Goal: Task Accomplishment & Management: Manage account settings

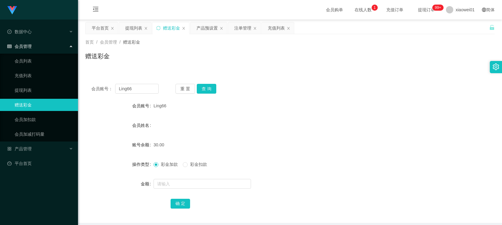
drag, startPoint x: 140, startPoint y: 83, endPoint x: 86, endPoint y: 88, distance: 55.0
click at [97, 86] on div "会员账号： Ling66 重 置 查 询 会员账号 Ling66 会员姓名 账号余额 30.00 操作类型 彩金加款 彩金扣款 金额 确 定" at bounding box center [290, 150] width 410 height 145
click at [137, 90] on input "Ling66" at bounding box center [136, 89] width 43 height 10
drag, startPoint x: 140, startPoint y: 90, endPoint x: 34, endPoint y: 90, distance: 106.3
click at [34, 90] on section "Jingdong工作台代理端 数据中心 会员管理 会员列表 充值列表 提现列表 赠送彩金 会员加扣款 会员加减打码量 产品管理 平台首页 保存配置 重置配置 …" at bounding box center [251, 125] width 502 height 251
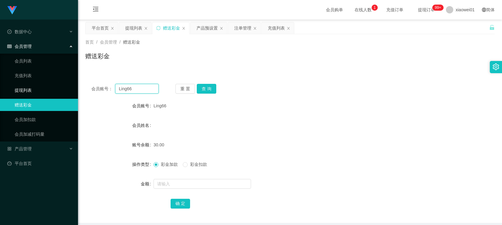
paste input "Superwomen2182"
type input "Superwomen2182"
click at [207, 92] on button "查 询" at bounding box center [207, 89] width 20 height 10
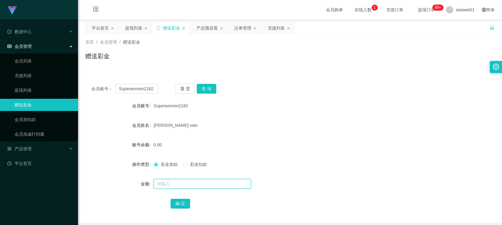
click at [180, 182] on input "text" at bounding box center [203, 184] width 98 height 10
type input "37"
click at [183, 206] on button "确 定" at bounding box center [181, 204] width 20 height 10
click at [281, 134] on form "会员账号 Superwomen2182 会员姓名 Lee vi vian 账号余额 37.00 操作类型 彩金加款 彩金扣款 金额 确 定" at bounding box center [290, 155] width 410 height 110
click at [153, 87] on input "Superwomen2182" at bounding box center [136, 89] width 43 height 10
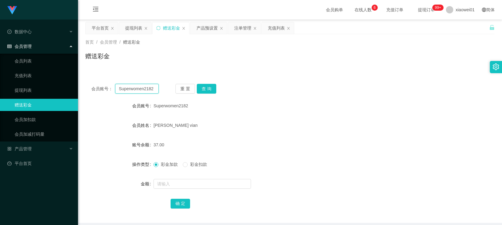
click at [149, 88] on input "Superwomen2182" at bounding box center [136, 89] width 43 height 10
paste input "Ken12311109"
type input "Ken12311109"
click at [205, 89] on button "查 询" at bounding box center [207, 89] width 20 height 10
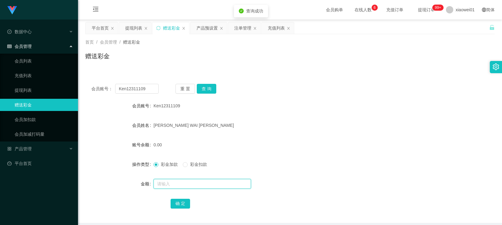
click at [172, 187] on input "text" at bounding box center [203, 184] width 98 height 10
type input "37"
click at [183, 206] on button "确 定" at bounding box center [181, 204] width 20 height 10
click at [319, 131] on div "[PERSON_NAME] [PERSON_NAME]" at bounding box center [273, 125] width 239 height 12
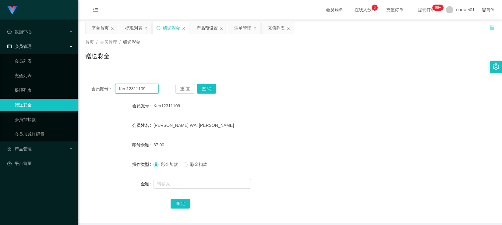
click at [149, 91] on input "Ken12311109" at bounding box center [136, 89] width 43 height 10
drag, startPoint x: 155, startPoint y: 88, endPoint x: 15, endPoint y: 77, distance: 140.6
click at [15, 77] on section "Jingdong工作台代理端 数据中心 会员管理 会员列表 充值列表 提现列表 赠送彩金 会员加扣款 会员加减打码量 产品管理 平台首页 保存配置 重置配置 …" at bounding box center [251, 125] width 502 height 251
paste input "Zerkwy"
type input "Zerkwy"
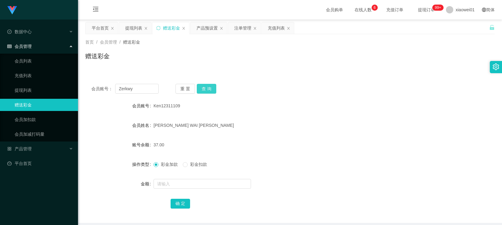
click at [210, 90] on button "查 询" at bounding box center [207, 89] width 20 height 10
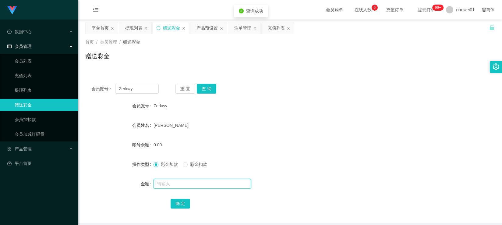
click at [177, 185] on input "text" at bounding box center [203, 184] width 98 height 10
type input "31"
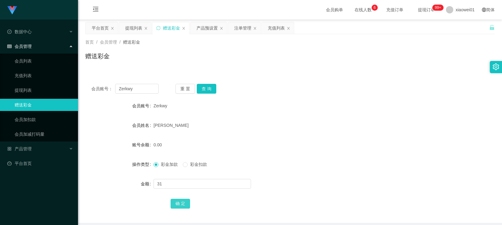
click at [188, 204] on button "确 定" at bounding box center [181, 204] width 20 height 10
drag, startPoint x: 142, startPoint y: 93, endPoint x: 145, endPoint y: 91, distance: 3.8
click at [142, 93] on input "Zerkwy" at bounding box center [136, 89] width 43 height 10
drag, startPoint x: 126, startPoint y: 89, endPoint x: 61, endPoint y: 78, distance: 65.5
click at [59, 79] on section "Jingdong工作台代理端 数据中心 会员管理 会员列表 充值列表 提现列表 赠送彩金 会员加扣款 会员加减打码量 产品管理 平台首页 保存配置 重置配置 …" at bounding box center [251, 125] width 502 height 251
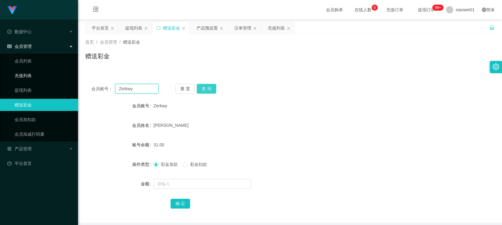
paste input "Youhan10066"
type input "Youhan10066"
click at [211, 88] on button "查 询" at bounding box center [207, 89] width 20 height 10
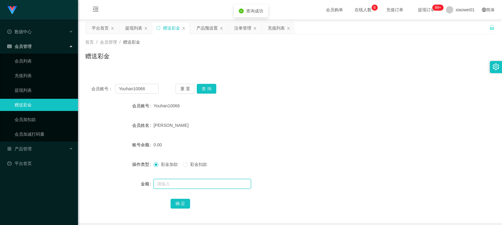
click at [176, 188] on input "text" at bounding box center [203, 184] width 98 height 10
click at [172, 185] on input "text" at bounding box center [203, 184] width 98 height 10
type input "35"
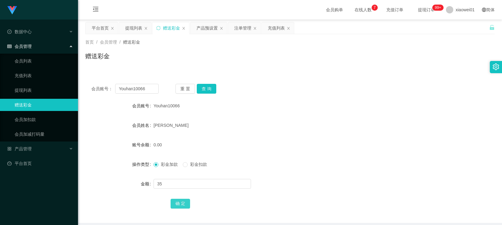
click at [185, 201] on button "确 定" at bounding box center [181, 204] width 20 height 10
click at [152, 90] on input "Youhan10066" at bounding box center [136, 89] width 43 height 10
drag, startPoint x: 153, startPoint y: 92, endPoint x: 21, endPoint y: 72, distance: 133.1
click at [21, 72] on section "Jingdong工作台代理端 数据中心 会员管理 会员列表 充值列表 提现列表 赠送彩金 会员加扣款 会员加减打码量 产品管理 平台首页 保存配置 重置配置 …" at bounding box center [251, 125] width 502 height 251
paste input "0167483210"
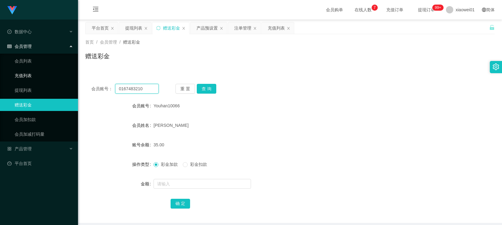
type input "0167483210"
click at [208, 90] on button "查 询" at bounding box center [207, 89] width 20 height 10
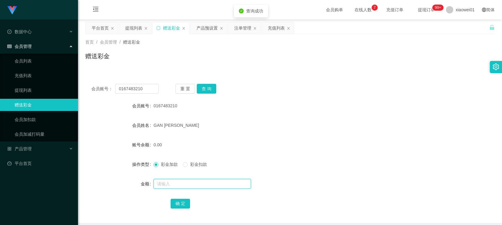
drag, startPoint x: 188, startPoint y: 183, endPoint x: 184, endPoint y: 183, distance: 4.0
click at [188, 183] on input "text" at bounding box center [203, 184] width 98 height 10
type input "37"
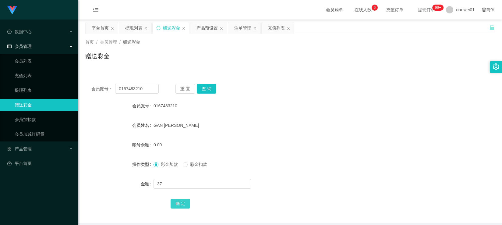
click at [175, 205] on button "确 定" at bounding box center [181, 204] width 20 height 10
click at [148, 91] on input "0167483210" at bounding box center [136, 89] width 43 height 10
drag, startPoint x: 150, startPoint y: 92, endPoint x: 29, endPoint y: 80, distance: 121.9
click at [19, 80] on section "Jingdong工作台代理端 数据中心 会员管理 会员列表 充值列表 提现列表 赠送彩金 会员加扣款 会员加减打码量 产品管理 平台首页 保存配置 重置配置 …" at bounding box center [251, 125] width 502 height 251
paste input "bgn6025"
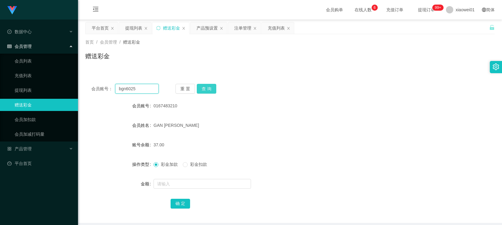
type input "bgn6025"
click at [211, 88] on button "查 询" at bounding box center [207, 89] width 20 height 10
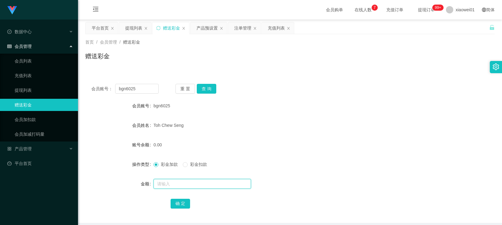
click at [187, 183] on input "text" at bounding box center [203, 184] width 98 height 10
type input "33"
click at [181, 200] on button "确 定" at bounding box center [181, 204] width 20 height 10
click at [178, 186] on input "text" at bounding box center [203, 184] width 98 height 10
type input "25"
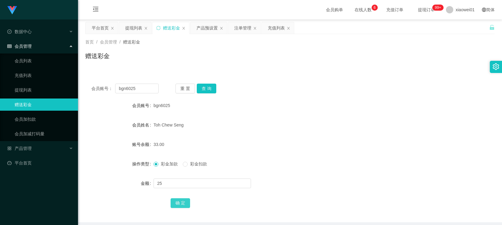
click at [180, 200] on button "确 定" at bounding box center [181, 204] width 20 height 10
drag, startPoint x: 320, startPoint y: 133, endPoint x: 421, endPoint y: 80, distance: 114.5
click at [320, 133] on form "会员账号 bgn6025 会员姓名 Toh Chew Seng 账号余额 58.00 操作类型 彩金加款 彩金扣款 金额 确 定" at bounding box center [290, 155] width 410 height 110
click at [210, 87] on button "查 询" at bounding box center [207, 89] width 20 height 10
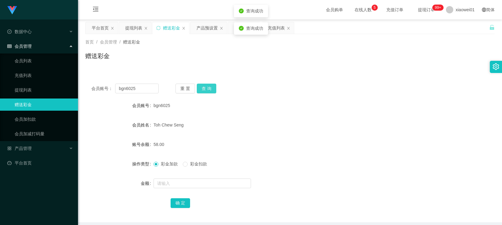
click at [210, 87] on button "查 询" at bounding box center [207, 89] width 20 height 10
click at [136, 28] on div "提现列表" at bounding box center [133, 28] width 17 height 12
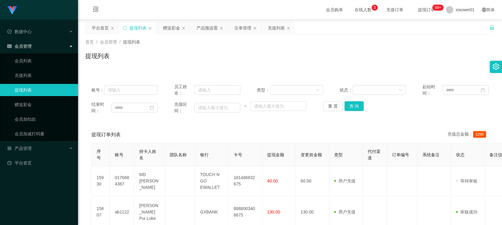
click at [364, 112] on div "结束时间： 充值区间： ~ 重 置 查 询" at bounding box center [289, 107] width 397 height 13
click at [358, 111] on button "查 询" at bounding box center [355, 106] width 20 height 10
click at [357, 109] on button "查 询" at bounding box center [355, 106] width 20 height 10
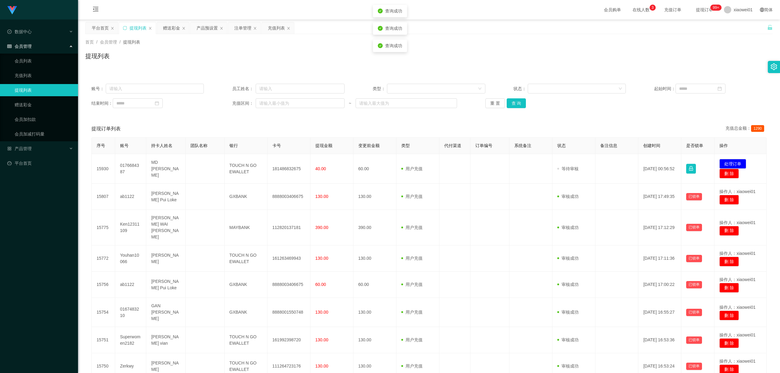
click at [502, 82] on div "账号： 员工姓名： 类型： 状态： 起始时间： 结束时间： 充值区间： ~ 重 置 查 询" at bounding box center [428, 96] width 687 height 37
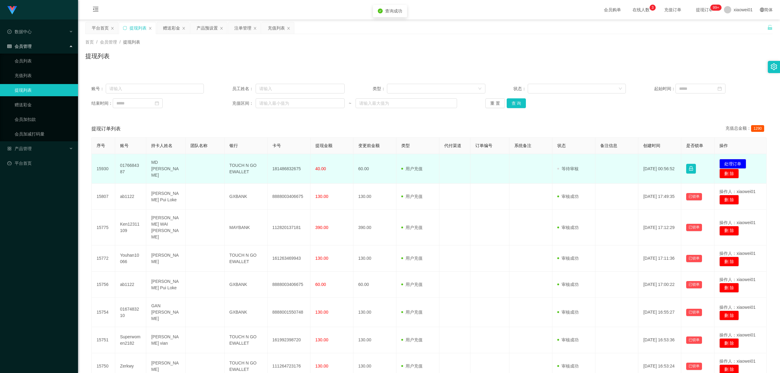
click at [293, 165] on td "181486832675" at bounding box center [289, 169] width 43 height 30
copy td "181486832675"
click at [502, 162] on button "处理订单" at bounding box center [732, 164] width 27 height 10
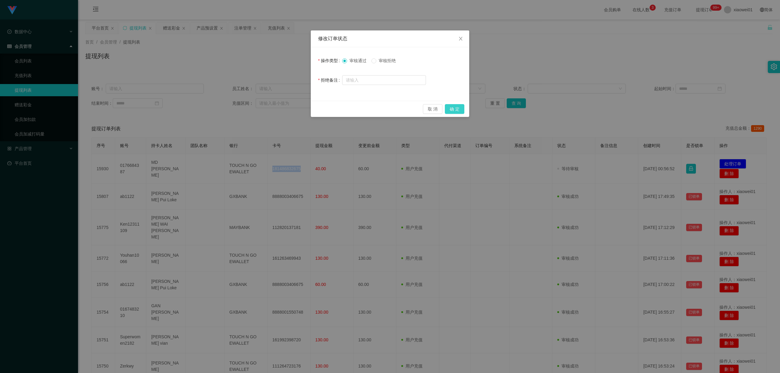
click at [458, 108] on button "确 定" at bounding box center [455, 109] width 20 height 10
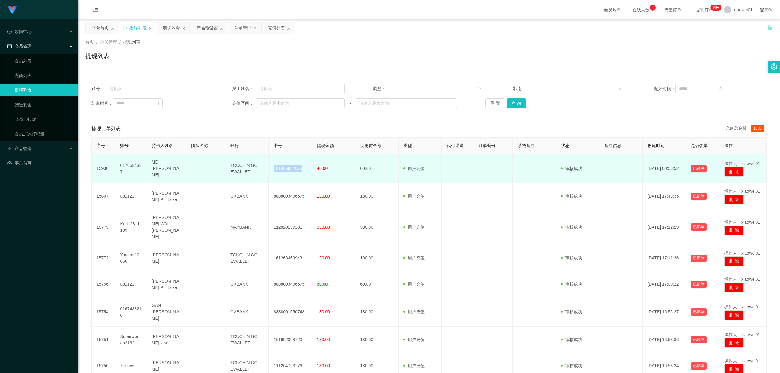
click at [147, 161] on td "MD [PERSON_NAME]" at bounding box center [166, 168] width 39 height 29
click at [97, 163] on td "15930" at bounding box center [103, 168] width 23 height 29
click at [121, 166] on td "0176684387" at bounding box center [130, 168] width 31 height 29
click at [122, 166] on td "0176684387" at bounding box center [130, 168] width 31 height 29
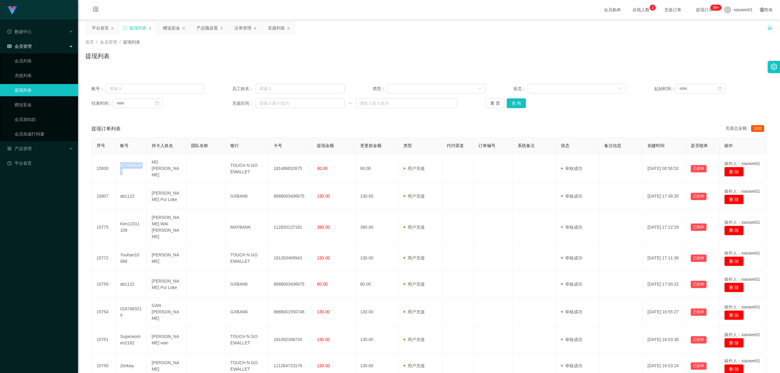
copy td "0176684387"
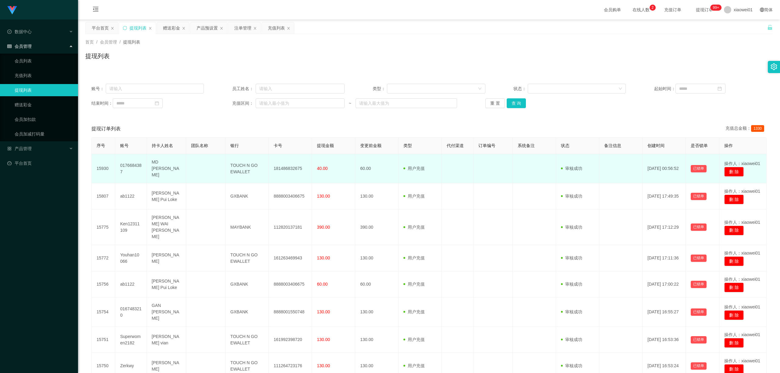
click at [163, 165] on td "MD [PERSON_NAME]" at bounding box center [166, 168] width 39 height 29
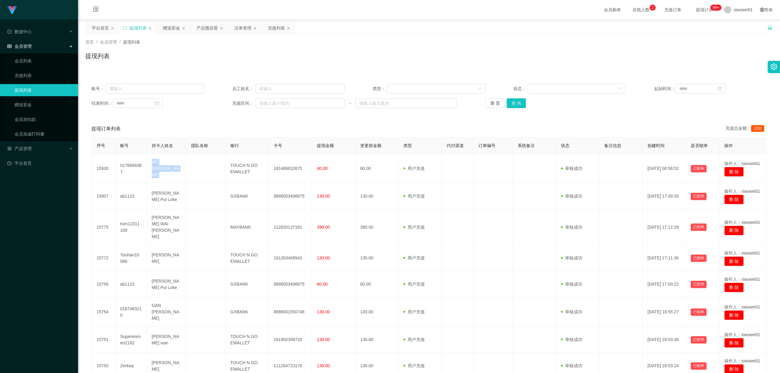
copy td "MD [PERSON_NAME]"
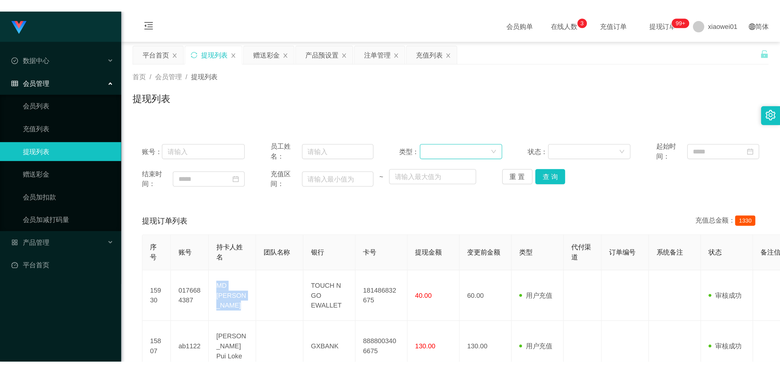
scroll to position [41, 0]
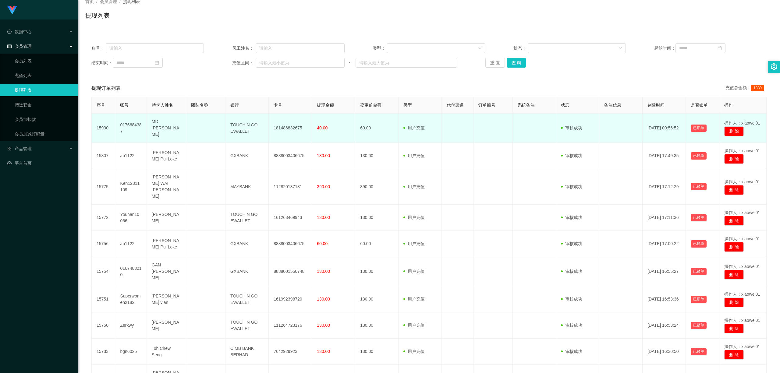
click at [133, 124] on td "0176684387" at bounding box center [130, 128] width 31 height 29
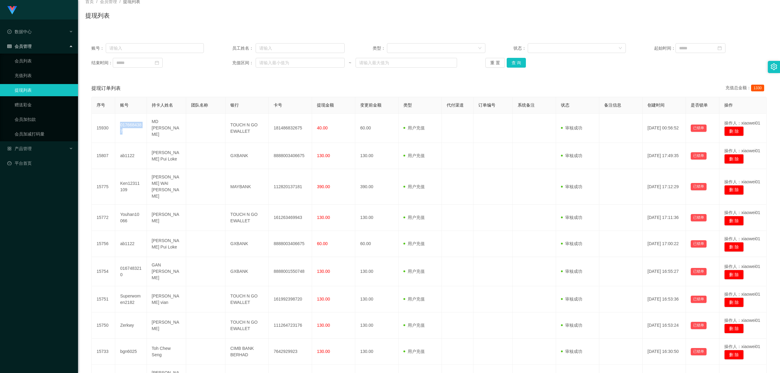
copy td "0176684387"
click at [502, 62] on button "查 询" at bounding box center [517, 63] width 20 height 10
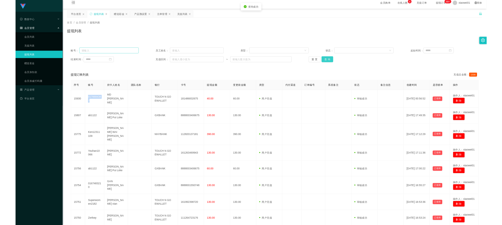
scroll to position [0, 0]
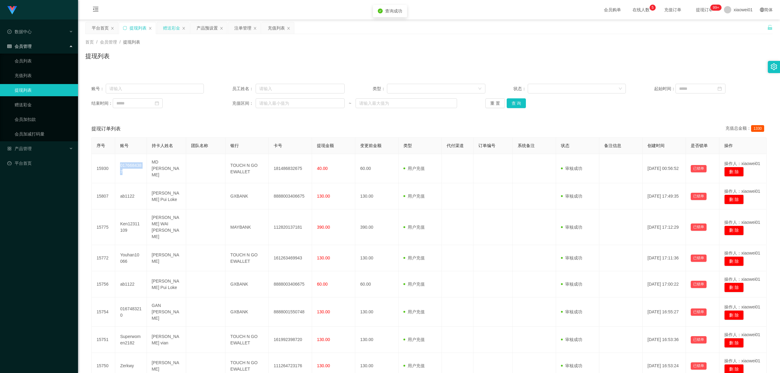
click at [169, 30] on div "赠送彩金" at bounding box center [171, 28] width 17 height 12
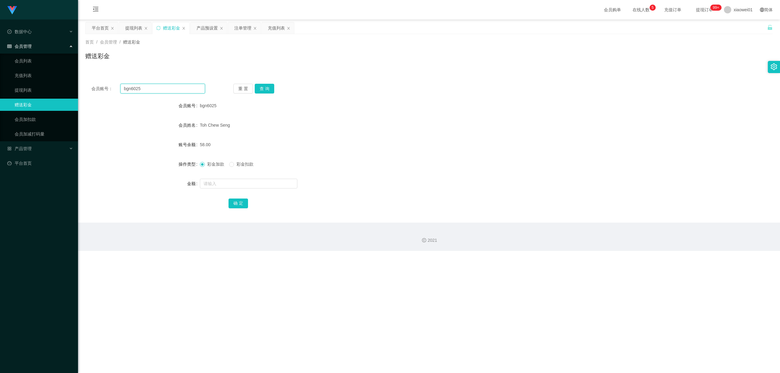
drag, startPoint x: 175, startPoint y: 89, endPoint x: 81, endPoint y: 85, distance: 93.6
click at [70, 83] on section "Jingdong工作台代理端 数据中心 会员管理 会员列表 充值列表 提现列表 赠送彩金 会员加扣款 会员加减打码量 产品管理 平台首页 保存配置 重置配置 …" at bounding box center [390, 125] width 780 height 251
paste input "0176684387"
type input "0176684387"
click at [268, 87] on button "查 询" at bounding box center [265, 89] width 20 height 10
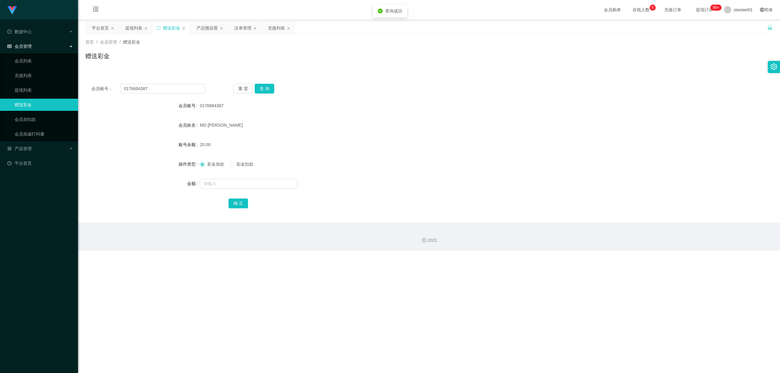
click at [239, 167] on label "彩金扣款" at bounding box center [242, 164] width 27 height 6
click at [220, 183] on input "text" at bounding box center [249, 184] width 98 height 10
type input "20"
drag, startPoint x: 211, startPoint y: 182, endPoint x: 92, endPoint y: 186, distance: 118.9
click at [92, 186] on div "金额 20" at bounding box center [428, 184] width 687 height 12
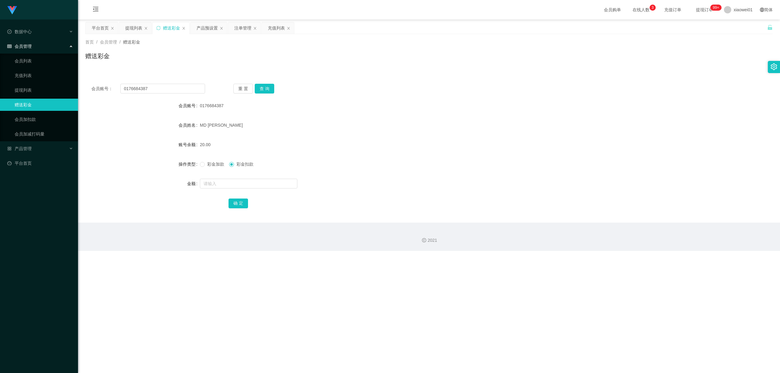
click at [225, 162] on span "彩金加款" at bounding box center [216, 164] width 22 height 5
click at [221, 167] on label "彩金加款" at bounding box center [213, 164] width 27 height 6
click at [233, 187] on input "text" at bounding box center [249, 184] width 98 height 10
type input "6"
type input "40"
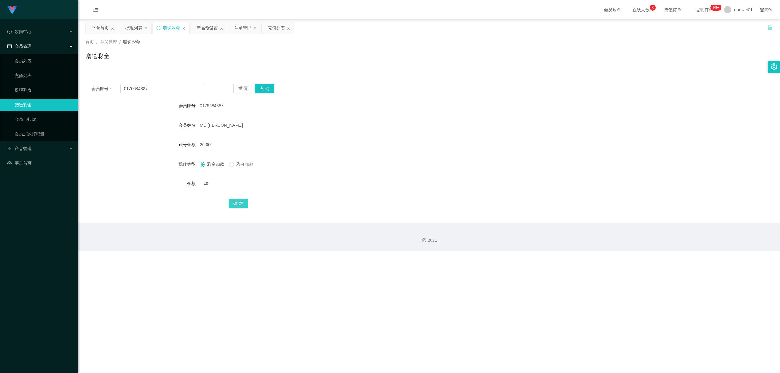
click at [234, 199] on button "确 定" at bounding box center [239, 204] width 20 height 10
click at [370, 167] on div "彩金加款 彩金扣款" at bounding box center [400, 164] width 401 height 12
click at [141, 29] on div "提现列表" at bounding box center [133, 28] width 17 height 12
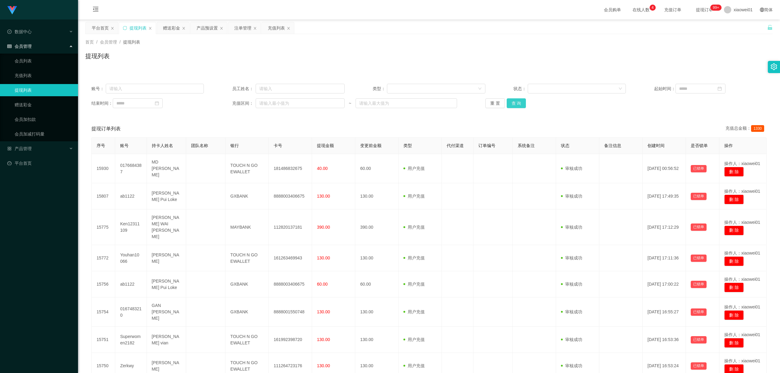
click at [502, 107] on button "查 询" at bounding box center [517, 103] width 20 height 10
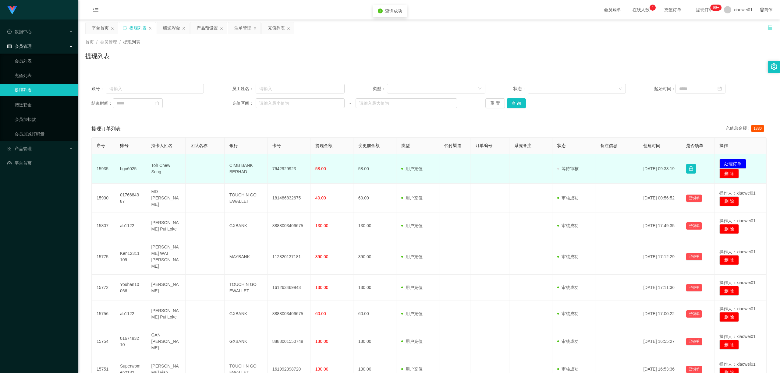
click at [285, 169] on td "7642929923" at bounding box center [289, 169] width 43 height 30
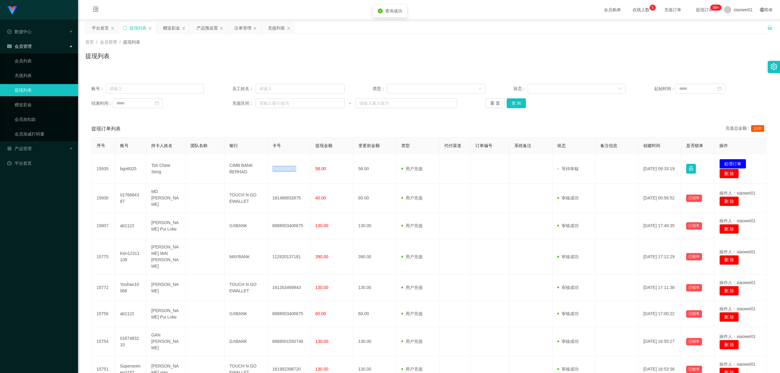
copy td "7642929923"
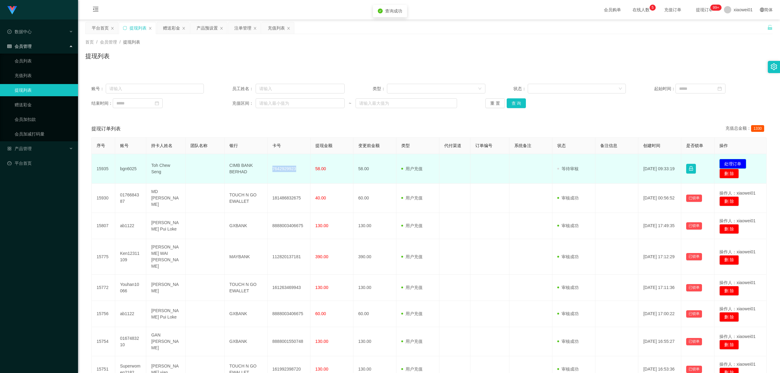
click at [502, 161] on button "处理订单" at bounding box center [732, 164] width 27 height 10
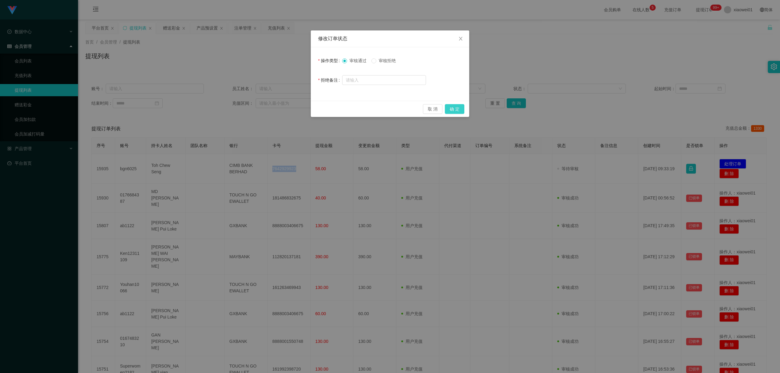
click at [456, 108] on button "确 定" at bounding box center [455, 109] width 20 height 10
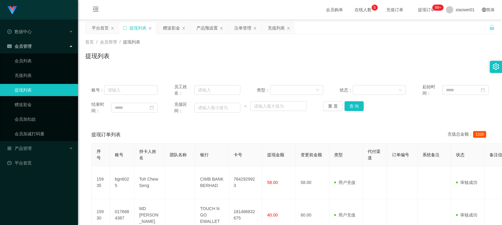
click at [289, 51] on div "首页 / 会员管理 / 提现列表 / 提现列表" at bounding box center [290, 52] width 410 height 27
click at [177, 28] on div "赠送彩金" at bounding box center [171, 28] width 17 height 12
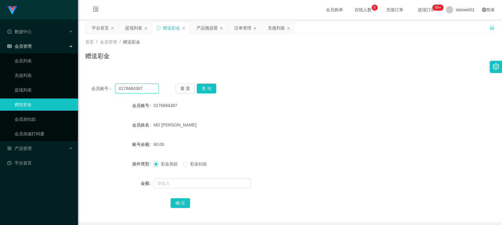
drag, startPoint x: 155, startPoint y: 85, endPoint x: -8, endPoint y: 78, distance: 162.9
click at [0, 78] on html "Jingdong工作台代理端 数据中心 会员管理 会员列表 充值列表 提现列表 赠送彩金 会员加扣款 会员加减打码量 产品管理 平台首页 保存配置 重置配置 …" at bounding box center [251, 112] width 502 height 225
paste input "28105730"
type input "0128105730"
click at [208, 88] on button "查 询" at bounding box center [207, 89] width 20 height 10
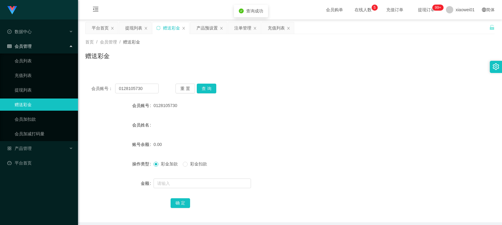
click at [189, 171] on form "会员账号 0128105730 会员姓名 账号余额 0.00 操作类型 彩金加款 彩金扣款 金额 确 定" at bounding box center [290, 155] width 410 height 110
click at [187, 179] on div at bounding box center [273, 184] width 239 height 12
click at [180, 180] on input "text" at bounding box center [203, 184] width 98 height 10
type input "30"
click at [183, 204] on button "确 定" at bounding box center [181, 204] width 20 height 10
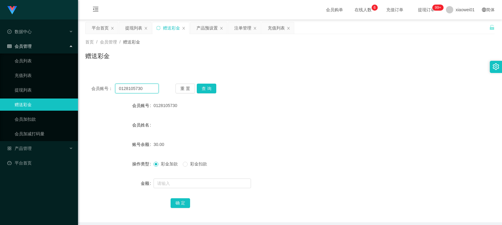
drag, startPoint x: 144, startPoint y: 90, endPoint x: -30, endPoint y: 70, distance: 175.4
click at [0, 70] on html "Jingdong工作台代理端 数据中心 会员管理 会员列表 充值列表 提现列表 赠送彩金 会员加扣款 会员加减打码量 产品管理 平台首页 保存配置 重置配置 …" at bounding box center [251, 112] width 502 height 225
paste input "Zerkwy"
type input "Zerkwy"
click at [216, 84] on div "重 置 查 询" at bounding box center [209, 89] width 67 height 10
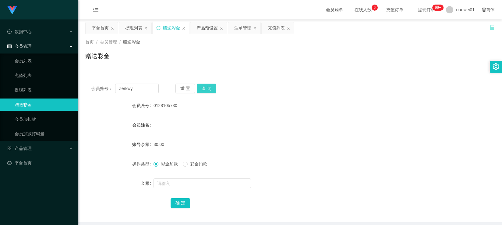
click at [206, 88] on button "查 询" at bounding box center [207, 89] width 20 height 10
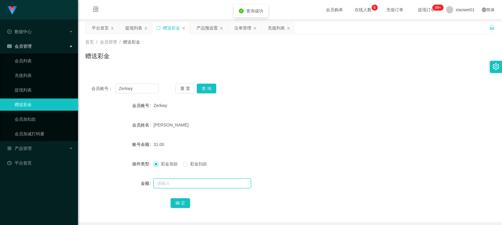
click at [181, 188] on input "text" at bounding box center [203, 184] width 98 height 10
type input "500"
click at [184, 199] on button "确 定" at bounding box center [181, 204] width 20 height 10
click at [336, 122] on div "Lei Yeaw Sheng" at bounding box center [273, 125] width 239 height 12
drag, startPoint x: 141, startPoint y: 87, endPoint x: -13, endPoint y: 71, distance: 155.2
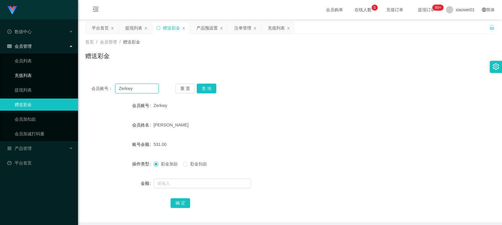
click at [0, 71] on html "Jingdong工作台代理端 数据中心 会员管理 会员列表 充值列表 提现列表 赠送彩金 会员加扣款 会员加减打码量 产品管理 平台首页 保存配置 重置配置 …" at bounding box center [251, 112] width 502 height 225
paste input "Ken12311109"
type input "Ken12311109"
click at [210, 89] on button "查 询" at bounding box center [207, 89] width 20 height 10
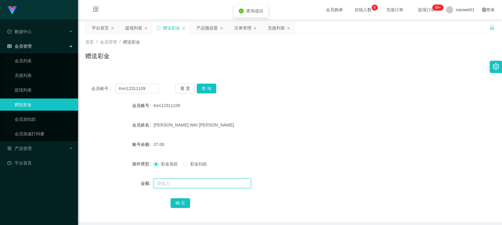
click at [189, 188] on input "text" at bounding box center [203, 184] width 98 height 10
type input "500"
click at [183, 205] on button "确 定" at bounding box center [181, 204] width 20 height 10
drag, startPoint x: 340, startPoint y: 106, endPoint x: 441, endPoint y: 39, distance: 121.4
click at [340, 105] on div "Ken12311109" at bounding box center [273, 106] width 239 height 12
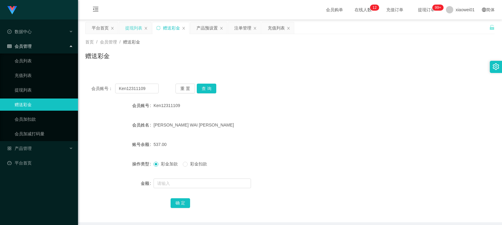
click at [135, 27] on div "提现列表" at bounding box center [133, 28] width 17 height 12
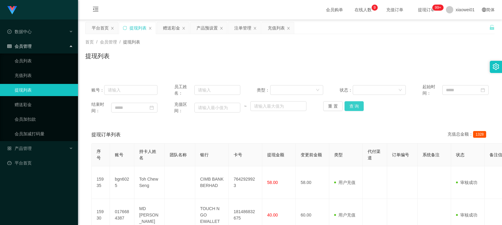
click at [351, 104] on button "查 询" at bounding box center [355, 106] width 20 height 10
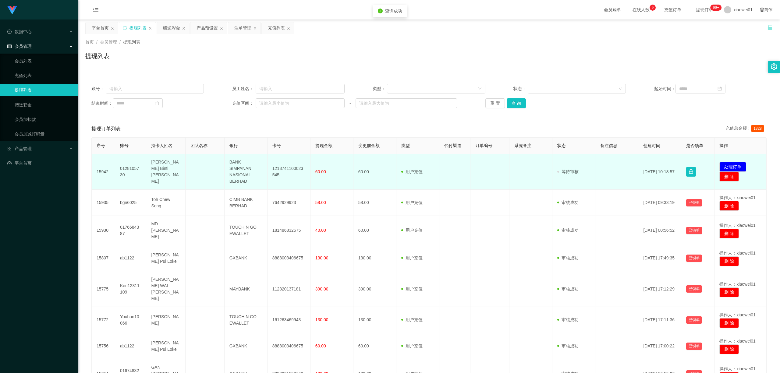
click at [295, 170] on td "1213741100023545" at bounding box center [289, 172] width 43 height 36
click at [294, 170] on td "1213741100023545" at bounding box center [289, 172] width 43 height 36
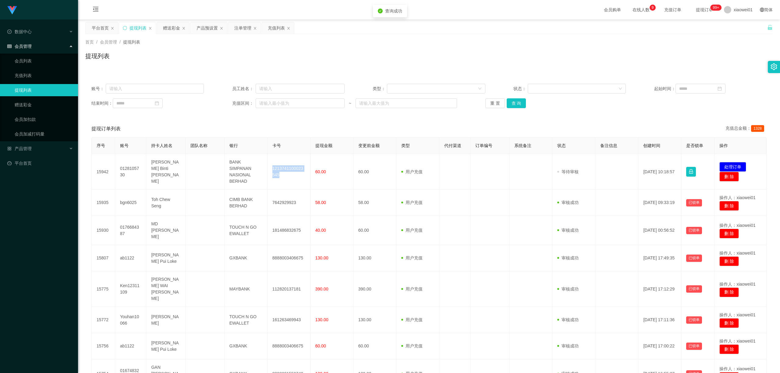
copy td "1213741100023545"
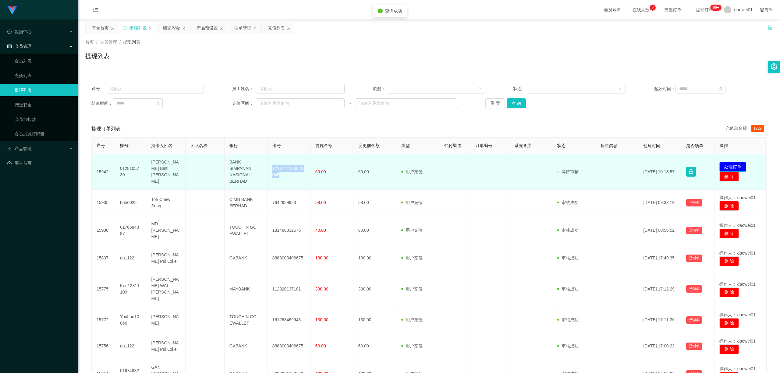
click at [502, 167] on button "处理订单" at bounding box center [732, 167] width 27 height 10
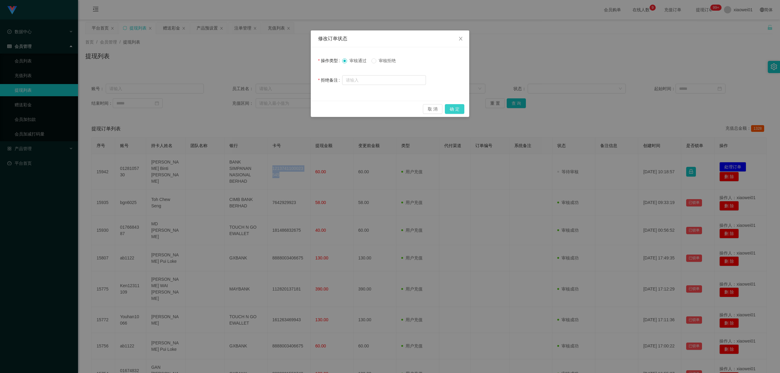
click at [453, 106] on button "确 定" at bounding box center [455, 109] width 20 height 10
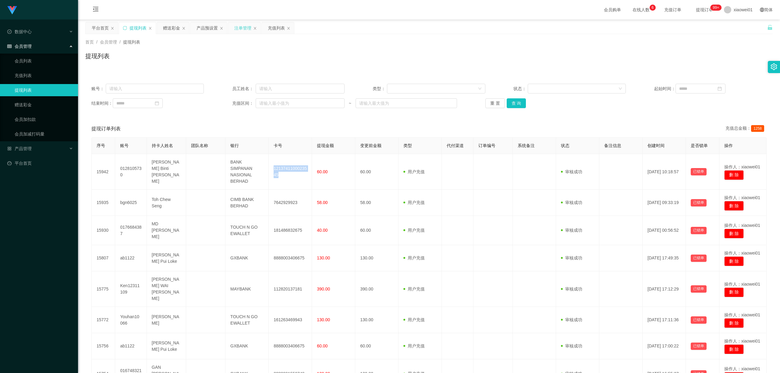
click at [244, 27] on div "注单管理" at bounding box center [242, 28] width 17 height 12
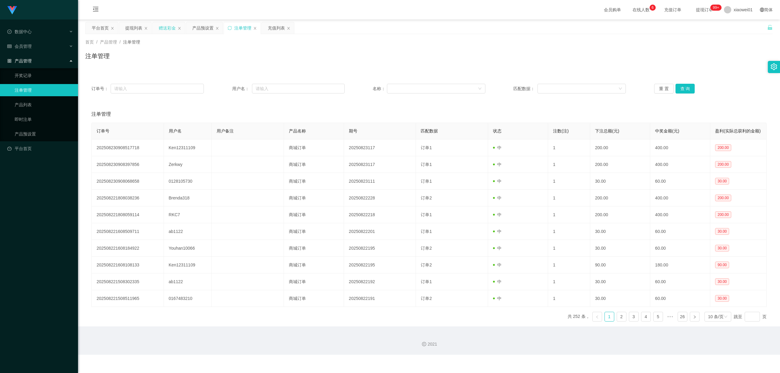
click at [165, 30] on div "赠送彩金" at bounding box center [167, 28] width 17 height 12
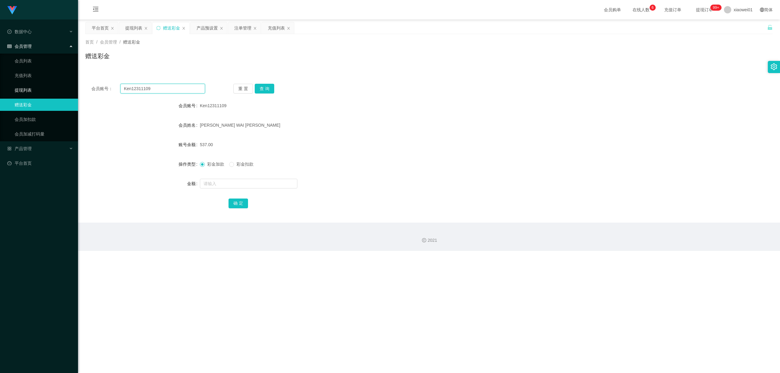
drag, startPoint x: 185, startPoint y: 89, endPoint x: 64, endPoint y: 87, distance: 121.0
click at [64, 87] on section "Jingdong工作台代理端 数据中心 会员管理 会员列表 充值列表 提现列表 赠送彩金 会员加扣款 会员加减打码量 产品管理 开奖记录 注单管理 产品列表 …" at bounding box center [390, 125] width 780 height 251
paste input "8839616"
type input "8839616"
click at [257, 84] on button "查 询" at bounding box center [265, 89] width 20 height 10
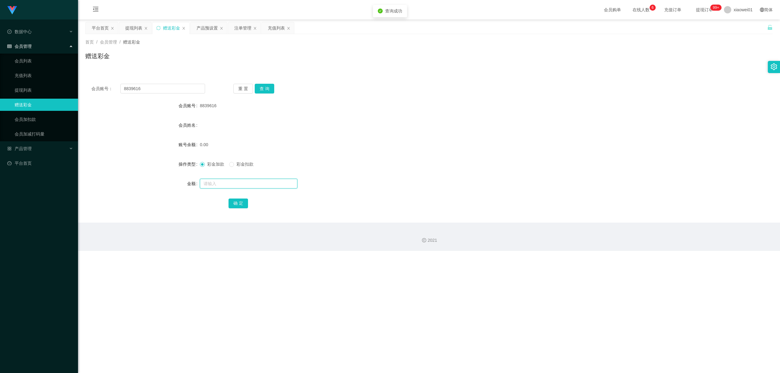
click at [256, 184] on input "text" at bounding box center [249, 184] width 98 height 10
type input "30"
drag, startPoint x: 221, startPoint y: 208, endPoint x: 235, endPoint y: 211, distance: 14.3
click at [222, 208] on div "确 定" at bounding box center [428, 203] width 687 height 12
click at [236, 210] on div "会员账号： 8839616 重 置 查 询 会员账号 8839616 会员姓名 账号余额 0.00 操作类型 彩金加款 彩金扣款 金额 30 确 定" at bounding box center [428, 150] width 687 height 145
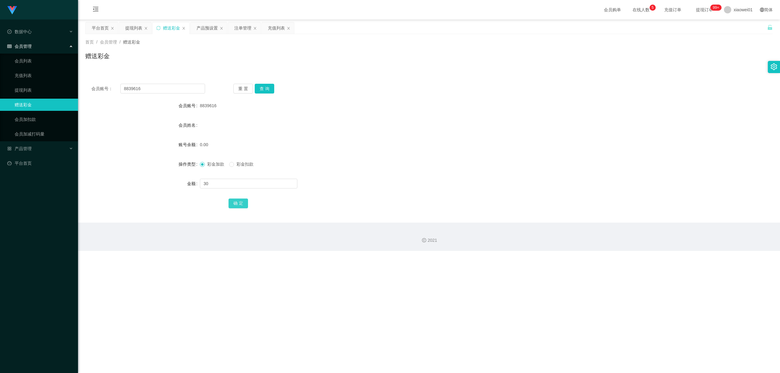
click at [237, 205] on button "确 定" at bounding box center [239, 204] width 20 height 10
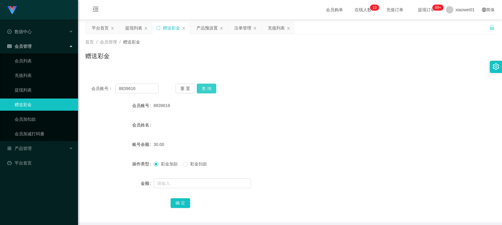
click at [205, 91] on button "查 询" at bounding box center [207, 89] width 20 height 10
drag, startPoint x: 149, startPoint y: 90, endPoint x: -23, endPoint y: 63, distance: 173.8
click at [0, 63] on html "Jingdong工作台代理端 数据中心 会员管理 会员列表 充值列表 提现列表 赠送彩金 会员加扣款 会员加减打码量 产品管理 开奖记录 注单管理 产品列表 …" at bounding box center [251, 112] width 502 height 225
paste input "Ling6"
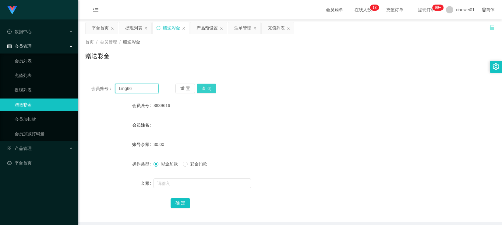
type input "Ling66"
click at [208, 86] on button "查 询" at bounding box center [207, 89] width 20 height 10
click at [137, 28] on div "提现列表" at bounding box center [133, 28] width 17 height 12
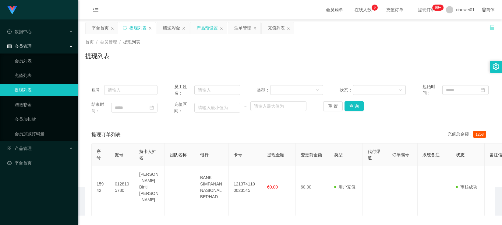
click at [209, 33] on div "产品预设置" at bounding box center [207, 28] width 21 height 12
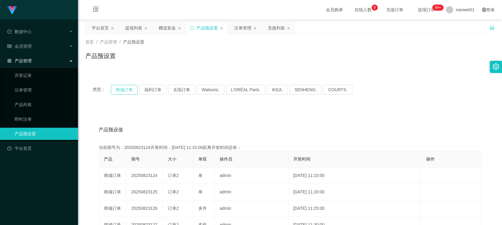
click at [130, 88] on button "商城订单" at bounding box center [124, 90] width 27 height 10
click at [201, 28] on div "产品预设置" at bounding box center [207, 28] width 21 height 12
click at [125, 87] on button "商城订单" at bounding box center [124, 90] width 27 height 10
click at [151, 87] on button "福利订单" at bounding box center [153, 90] width 27 height 10
click at [122, 90] on button "商城订单" at bounding box center [124, 90] width 27 height 10
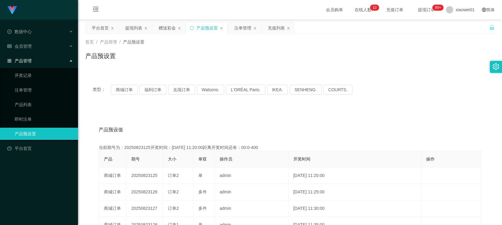
click at [162, 21] on main "关闭左侧 关闭右侧 关闭其它 刷新页面 平台首页 提现列表 赠送彩金 产品预设置 注单管理 充值列表 首页 / 产品管理 / 产品预设置 / 产品预设置 类型…" at bounding box center [290, 190] width 424 height 340
click at [166, 29] on div "赠送彩金" at bounding box center [167, 28] width 17 height 12
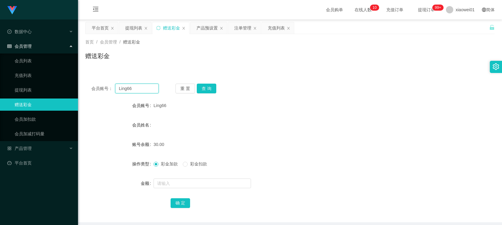
click at [139, 85] on input "Ling66" at bounding box center [136, 89] width 43 height 10
drag, startPoint x: 137, startPoint y: 88, endPoint x: 44, endPoint y: 83, distance: 92.5
click at [33, 85] on section "Jingdong工作台代理端 数据中心 会员管理 会员列表 充值列表 提现列表 赠送彩金 会员加扣款 会员加减打码量 产品管理 开奖记录 注单管理 产品列表 …" at bounding box center [251, 125] width 502 height 251
paste input "883961"
type input "8839616"
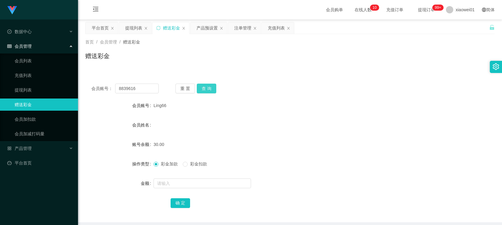
click at [208, 89] on button "查 询" at bounding box center [207, 89] width 20 height 10
drag, startPoint x: 133, startPoint y: 25, endPoint x: 130, endPoint y: 28, distance: 4.5
click at [133, 26] on div "提现列表" at bounding box center [133, 28] width 17 height 12
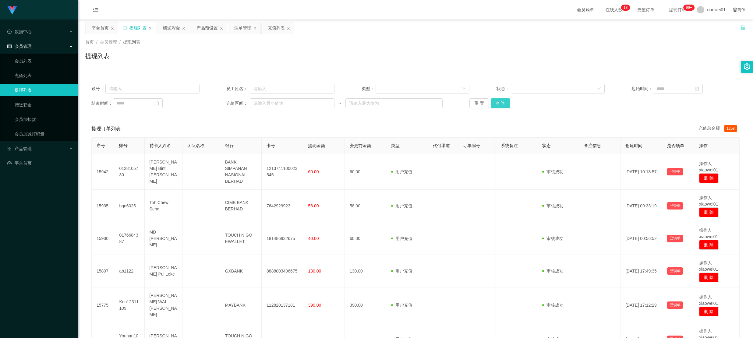
click at [502, 106] on button "查 询" at bounding box center [501, 103] width 20 height 10
click at [170, 29] on div "赠送彩金" at bounding box center [171, 28] width 17 height 12
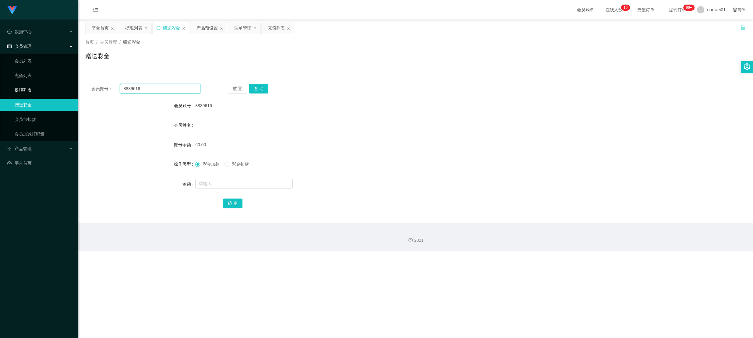
drag, startPoint x: 163, startPoint y: 88, endPoint x: -88, endPoint y: 74, distance: 250.9
click at [0, 74] on html "Jingdong工作台代理端 数据中心 会员管理 会员列表 充值列表 提现列表 赠送彩金 会员加扣款 会员加减打码量 产品管理 开奖记录 注单管理 产品列表 …" at bounding box center [376, 169] width 753 height 338
paste input "Ling6"
type input "Ling66"
click at [261, 85] on button "查 询" at bounding box center [259, 89] width 20 height 10
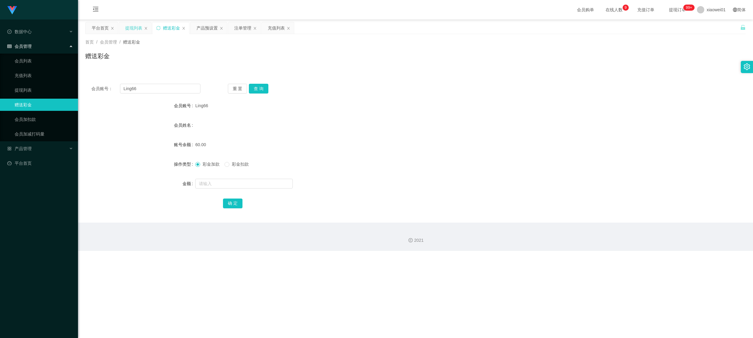
click at [129, 30] on div "提现列表" at bounding box center [133, 28] width 17 height 12
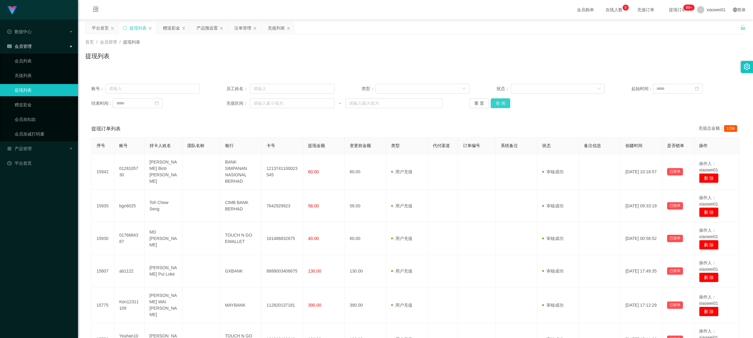
click at [502, 103] on button "查 询" at bounding box center [501, 103] width 20 height 10
click at [501, 107] on button "查 询" at bounding box center [501, 103] width 20 height 10
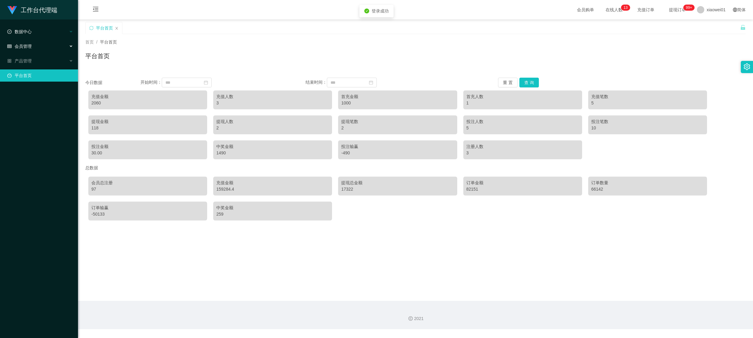
click at [17, 36] on div "数据中心" at bounding box center [39, 32] width 78 height 12
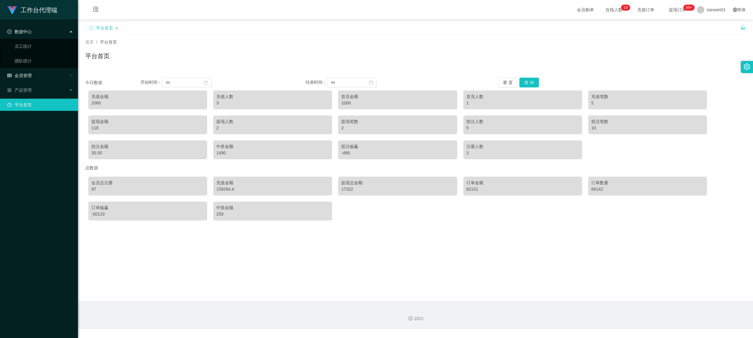
click at [35, 73] on div "会员管理" at bounding box center [39, 75] width 78 height 12
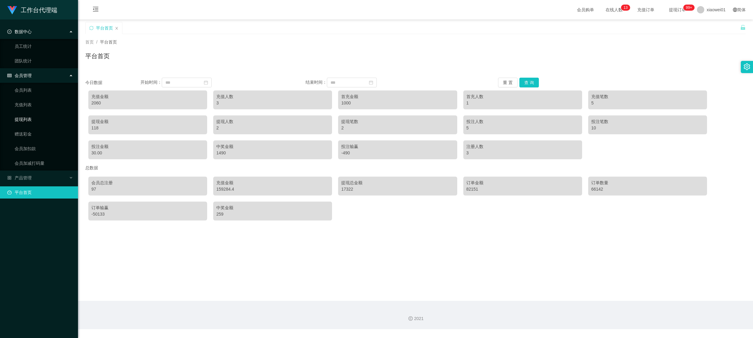
click at [32, 121] on link "提现列表" at bounding box center [44, 119] width 59 height 12
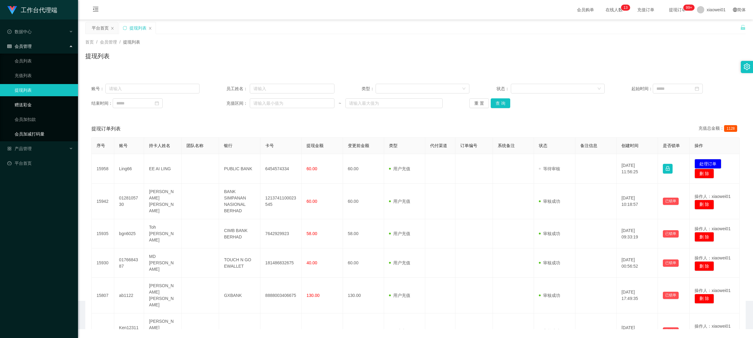
click at [29, 133] on link "会员加减打码量" at bounding box center [44, 134] width 59 height 12
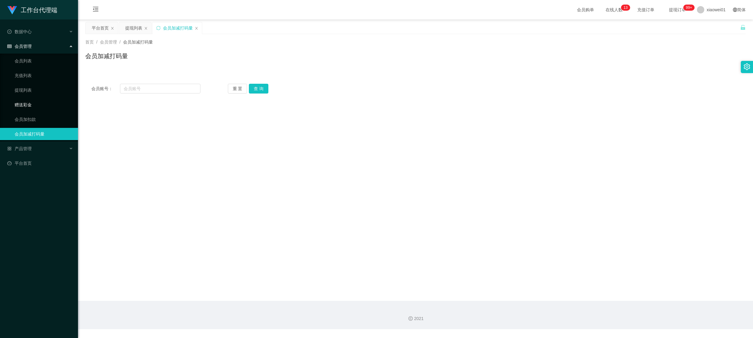
click at [24, 101] on link "赠送彩金" at bounding box center [44, 105] width 59 height 12
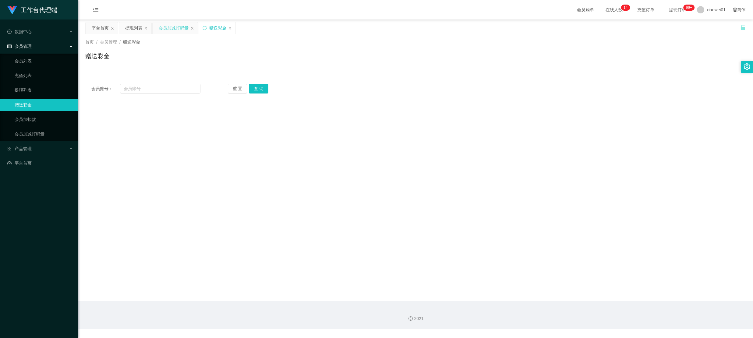
click at [196, 30] on div "会员加减打码量" at bounding box center [175, 28] width 45 height 12
click at [193, 27] on icon "图标: close" at bounding box center [192, 29] width 4 height 4
click at [153, 88] on input "text" at bounding box center [160, 89] width 80 height 10
type input "m"
type input "zem"
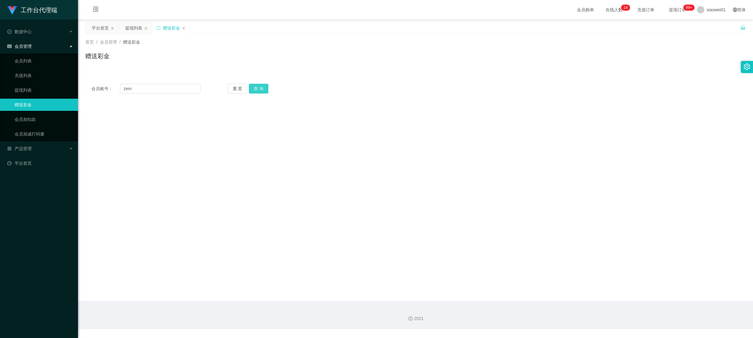
click at [259, 84] on button "查 询" at bounding box center [259, 89] width 20 height 10
click at [246, 177] on form "会员账号 zem 会员姓名 账号余额 0.00 操作类型 彩金加款 彩金扣款 金额 确 定" at bounding box center [415, 155] width 661 height 110
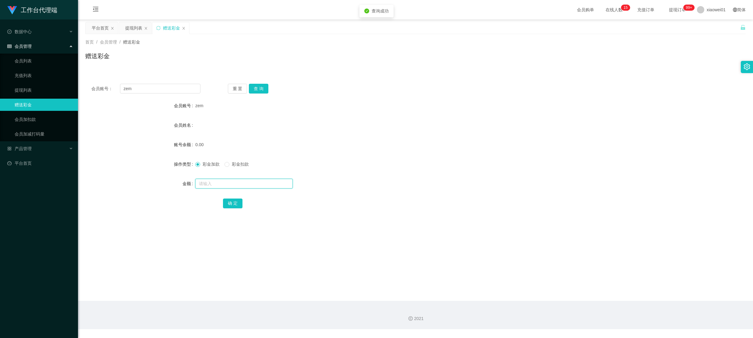
click at [246, 185] on input "text" at bounding box center [244, 184] width 98 height 10
type input "3"
type input "60"
click at [233, 197] on div "确 定" at bounding box center [415, 203] width 385 height 12
click at [235, 202] on button "确 定" at bounding box center [233, 204] width 20 height 10
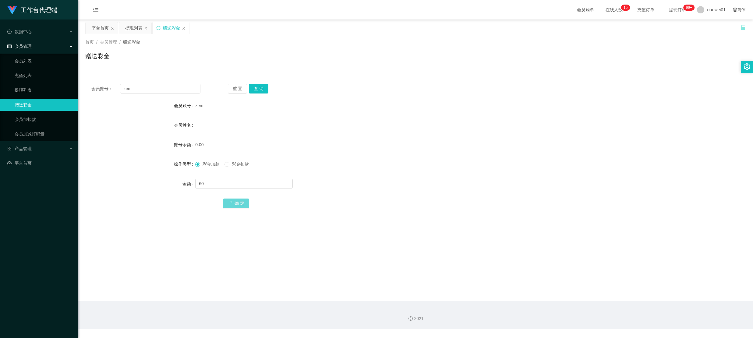
click at [362, 171] on form "会员账号 zem 会员姓名 账号余额 0.00 操作类型 彩金加款 彩金扣款 金额 60 确 定" at bounding box center [415, 155] width 661 height 110
